Goal: Task Accomplishment & Management: Use online tool/utility

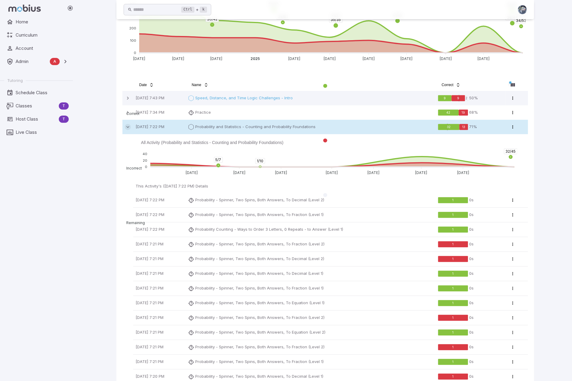
click at [125, 129] on icon at bounding box center [128, 127] width 6 height 6
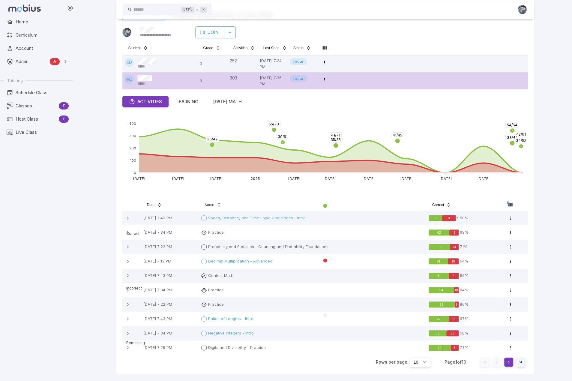
click at [510, 363] on button "Go to next page" at bounding box center [509, 362] width 10 height 10
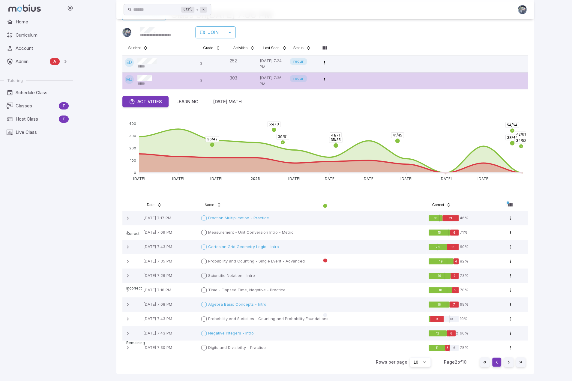
click at [497, 363] on button "Go to previous page" at bounding box center [497, 362] width 10 height 10
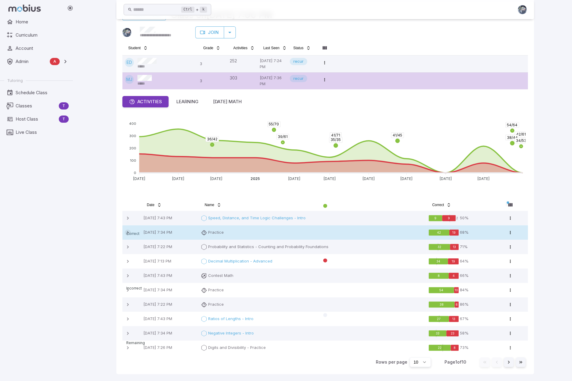
click at [126, 230] on icon at bounding box center [128, 233] width 6 height 6
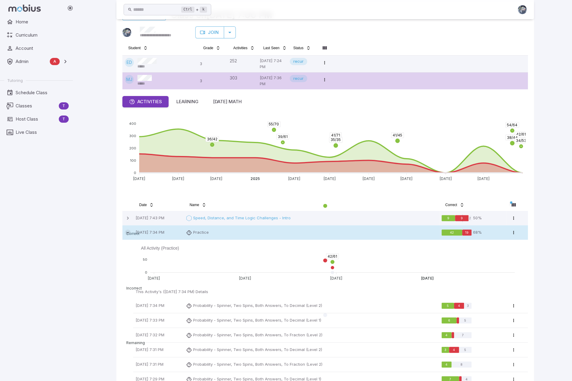
click at [126, 231] on icon at bounding box center [128, 233] width 6 height 6
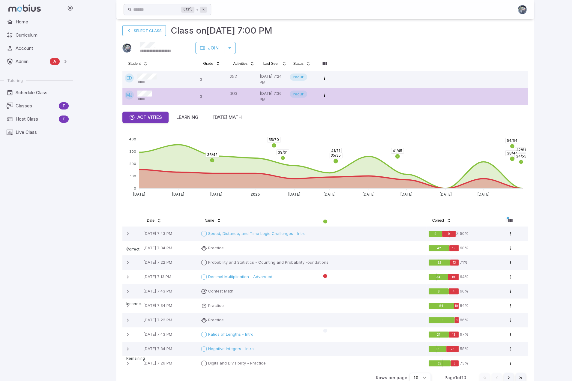
scroll to position [0, 0]
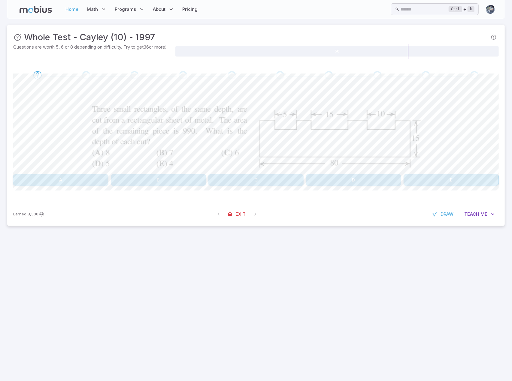
click at [74, 11] on link "Home" at bounding box center [72, 9] width 17 height 14
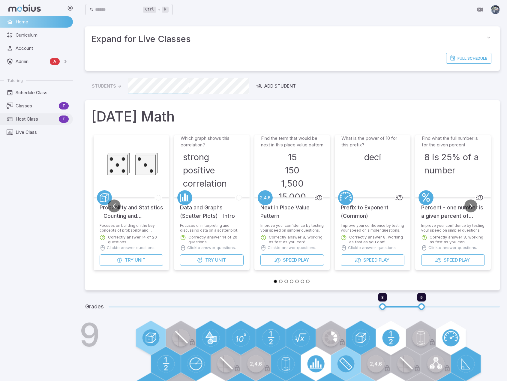
click at [31, 118] on span "Host Class" at bounding box center [36, 119] width 41 height 7
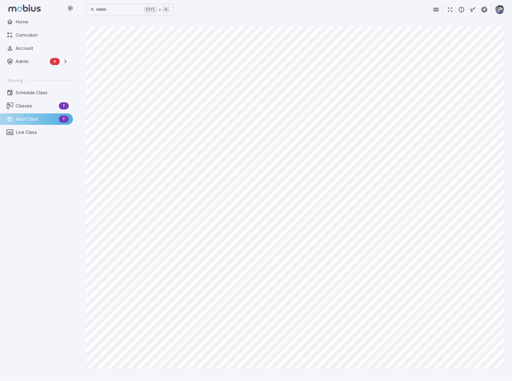
click at [461, 10] on icon "button" at bounding box center [461, 9] width 7 height 7
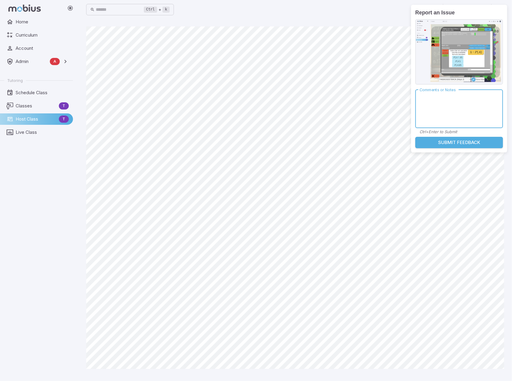
click at [458, 107] on textarea "Comments or Notes" at bounding box center [458, 109] width 79 height 29
type textarea "**********"
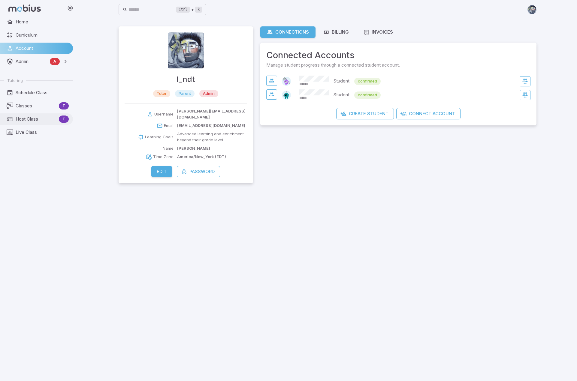
click at [18, 121] on span "Host Class" at bounding box center [36, 119] width 41 height 7
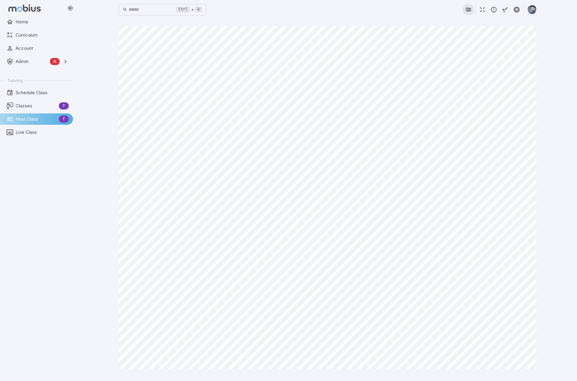
click at [473, 10] on button "button" at bounding box center [467, 9] width 11 height 11
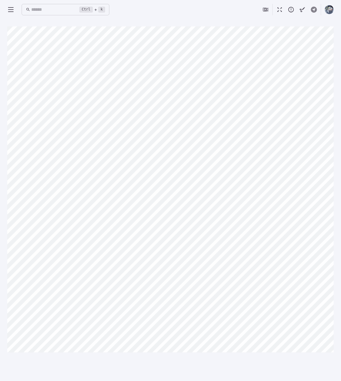
click at [98, 368] on div "Canvas actions 100 % Exit zen mode" at bounding box center [170, 199] width 326 height 347
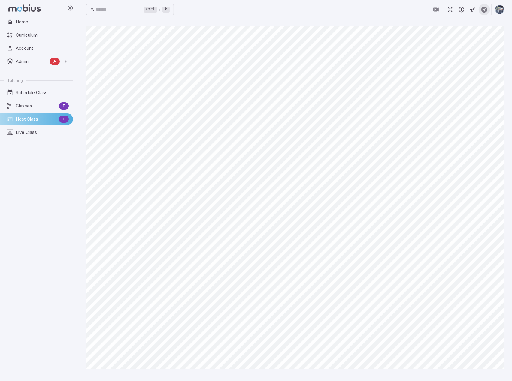
click at [483, 8] on icon "button" at bounding box center [484, 9] width 7 height 7
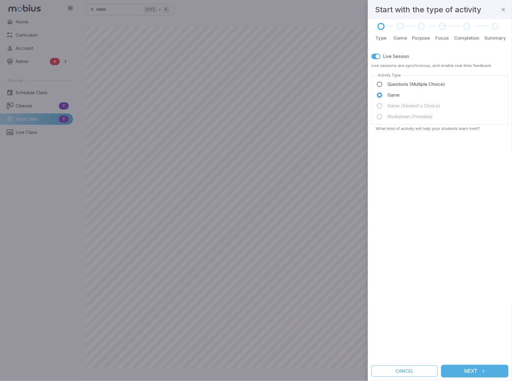
click at [419, 83] on span "Questions (Multiple Choice)" at bounding box center [416, 84] width 58 height 7
click at [482, 370] on icon "submit" at bounding box center [483, 371] width 6 height 6
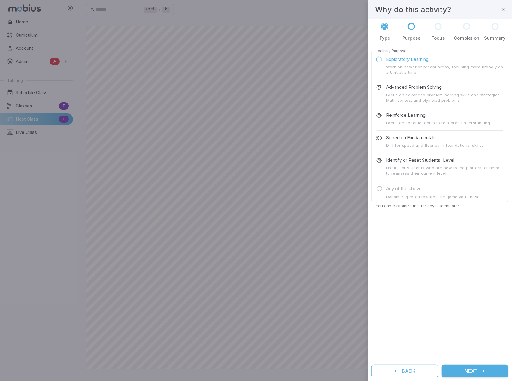
click at [480, 372] on button "Next" at bounding box center [474, 371] width 67 height 13
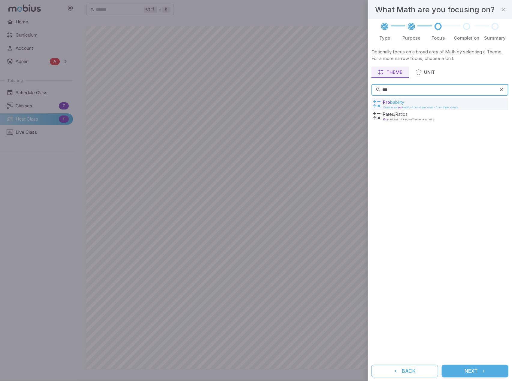
type input "***"
click at [408, 102] on p "Pro bability" at bounding box center [420, 102] width 75 height 6
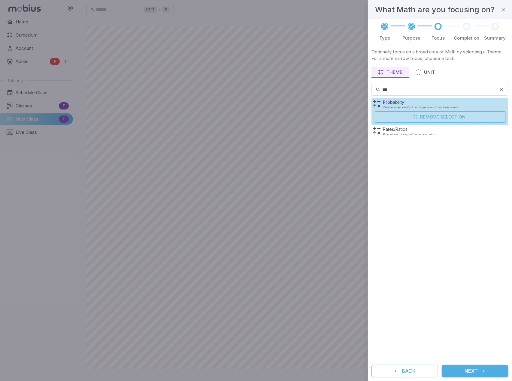
click at [474, 372] on button "Next" at bounding box center [474, 371] width 67 height 13
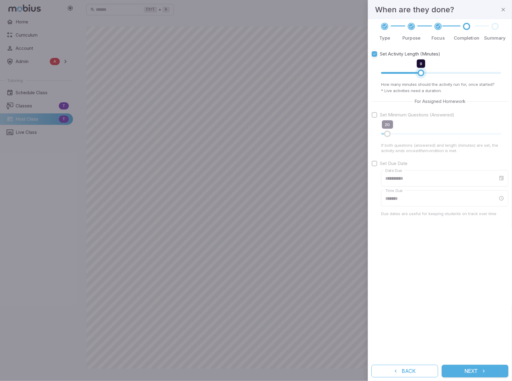
type input "*"
drag, startPoint x: 425, startPoint y: 74, endPoint x: 416, endPoint y: 72, distance: 9.1
click at [416, 72] on span "8" at bounding box center [416, 73] width 7 height 7
click at [476, 372] on button "Next" at bounding box center [474, 371] width 67 height 13
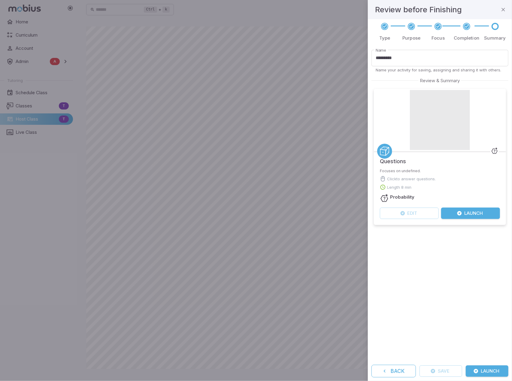
click at [463, 214] on button "Launch" at bounding box center [470, 213] width 59 height 11
